Goal: Find specific page/section: Find specific page/section

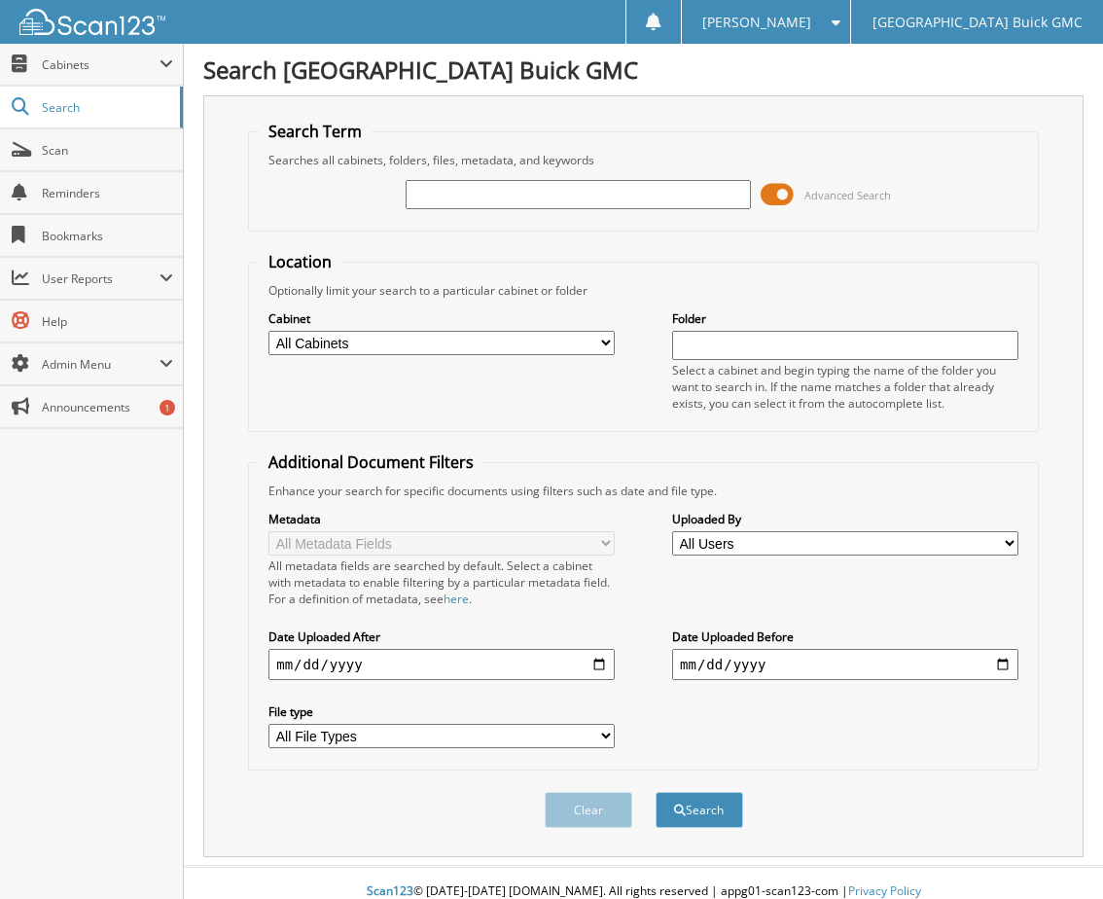
click at [453, 194] on input "text" at bounding box center [579, 194] width 346 height 29
type input "G44077A"
click at [655, 792] on button "Search" at bounding box center [699, 810] width 88 height 36
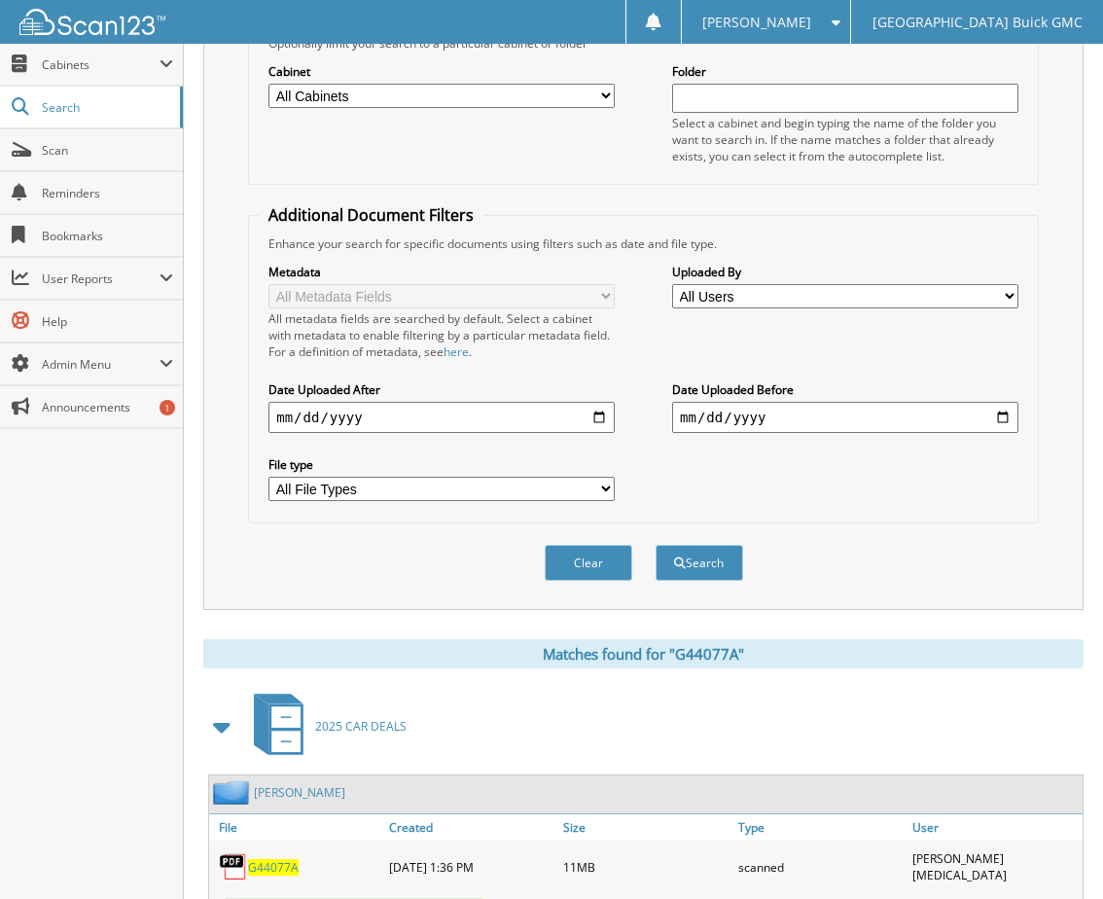
scroll to position [583, 0]
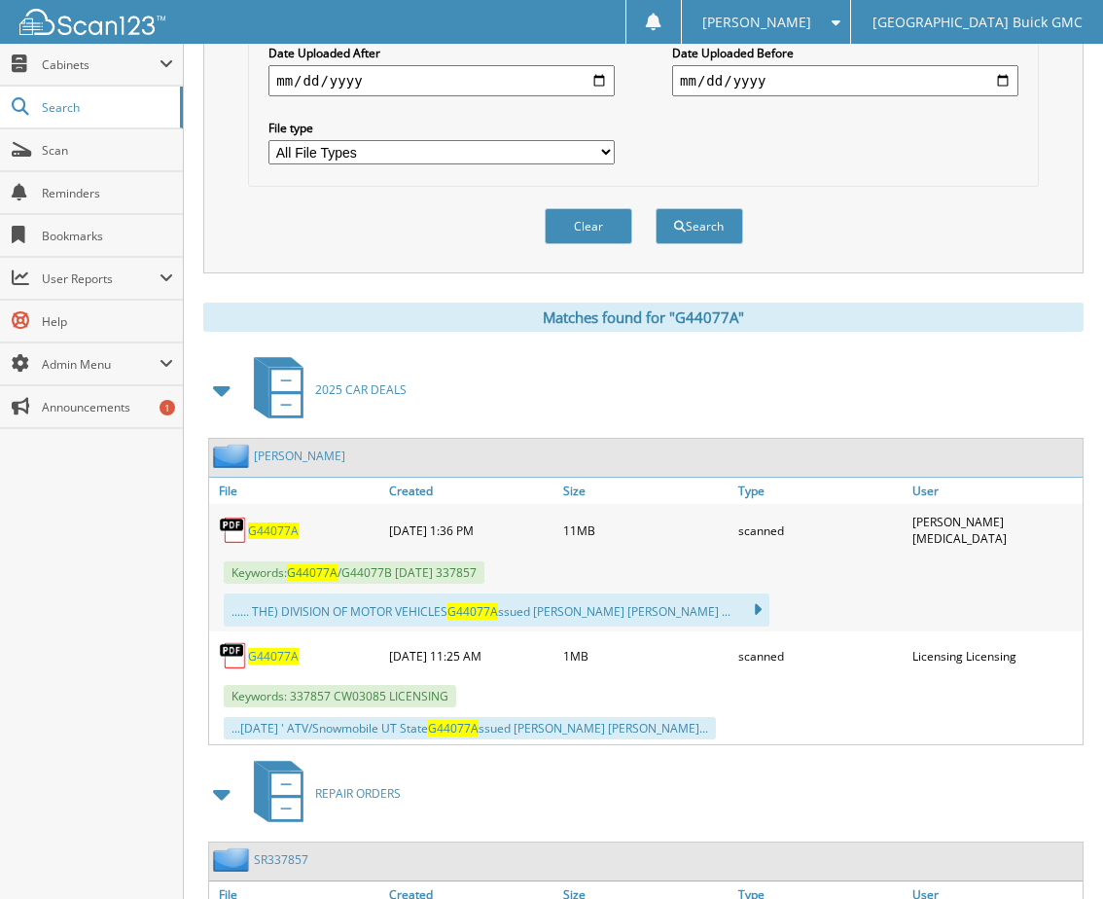
click at [278, 532] on span "G44077A" at bounding box center [273, 530] width 51 height 17
